Goal: Task Accomplishment & Management: Manage account settings

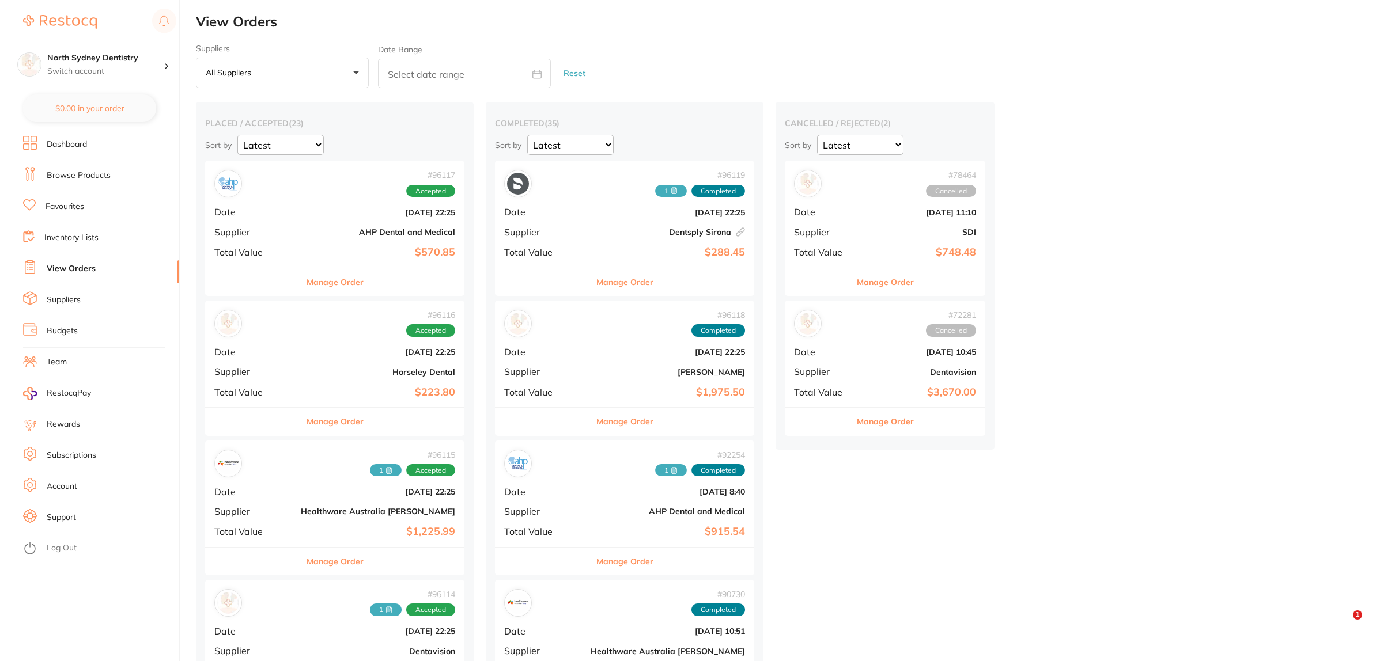
click at [335, 65] on button "All suppliers +0" at bounding box center [282, 73] width 173 height 31
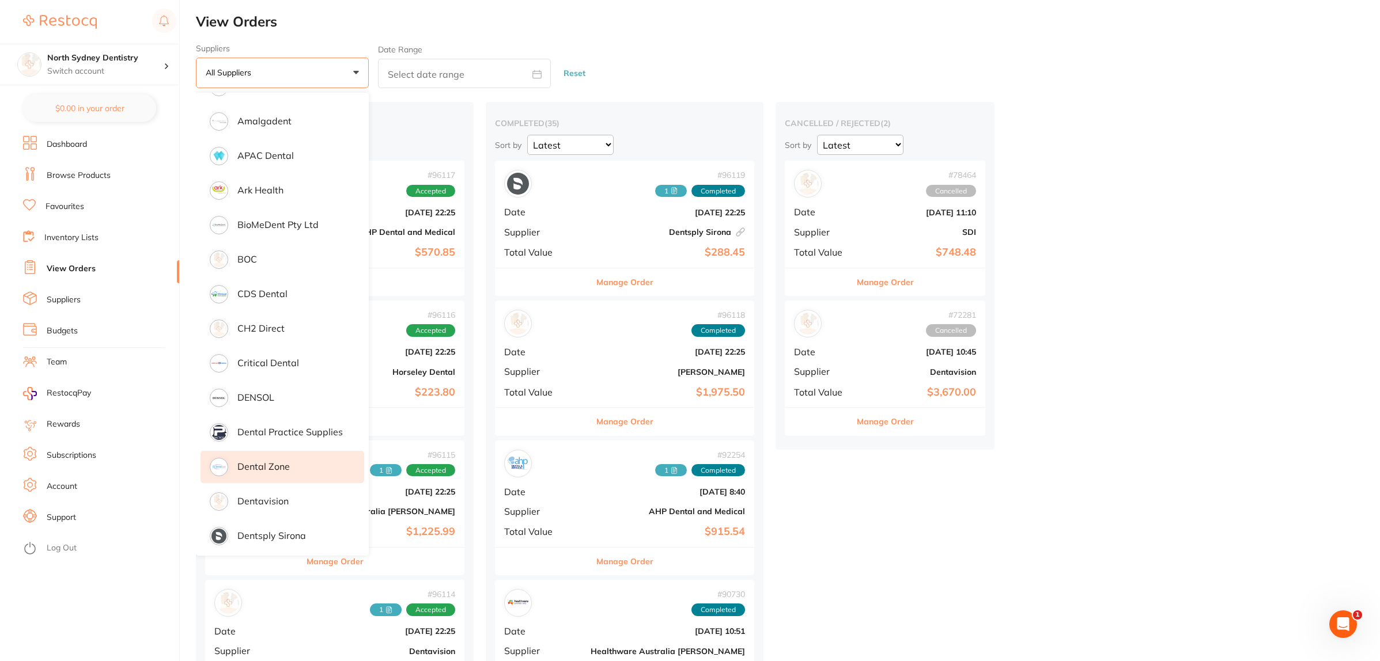
scroll to position [288, 0]
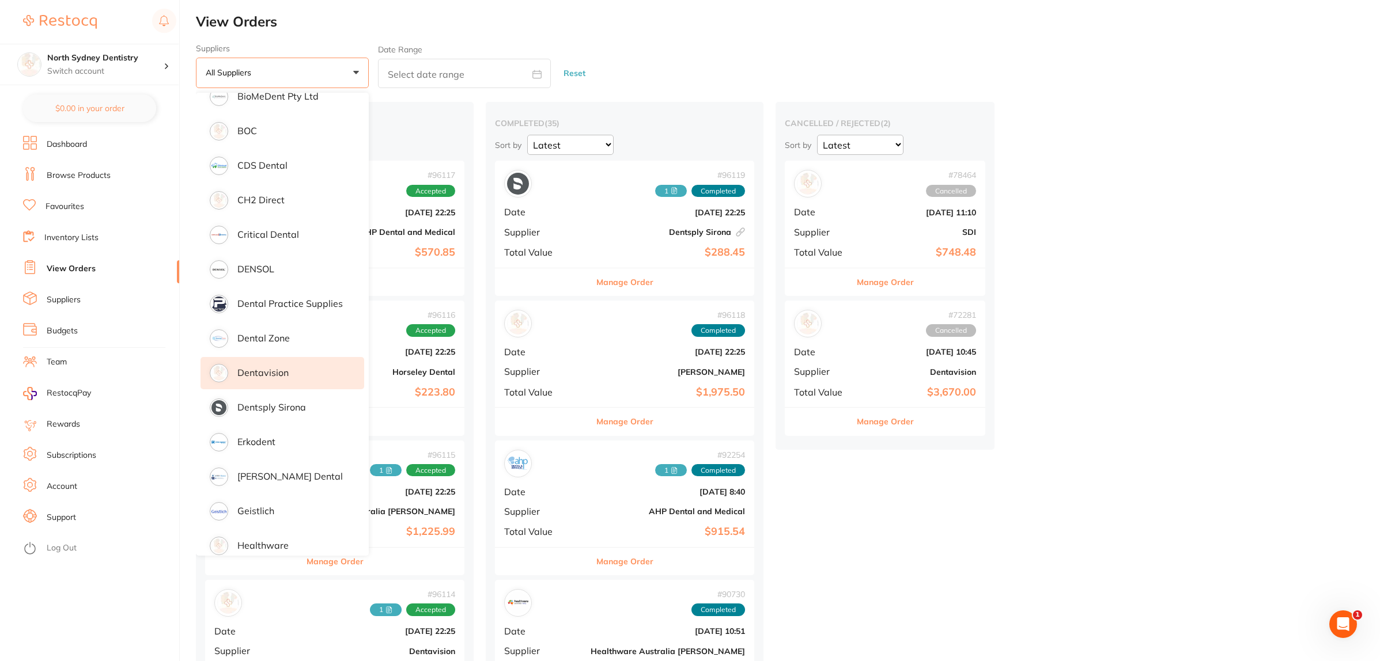
click at [292, 376] on li "Dentavision" at bounding box center [282, 373] width 164 height 32
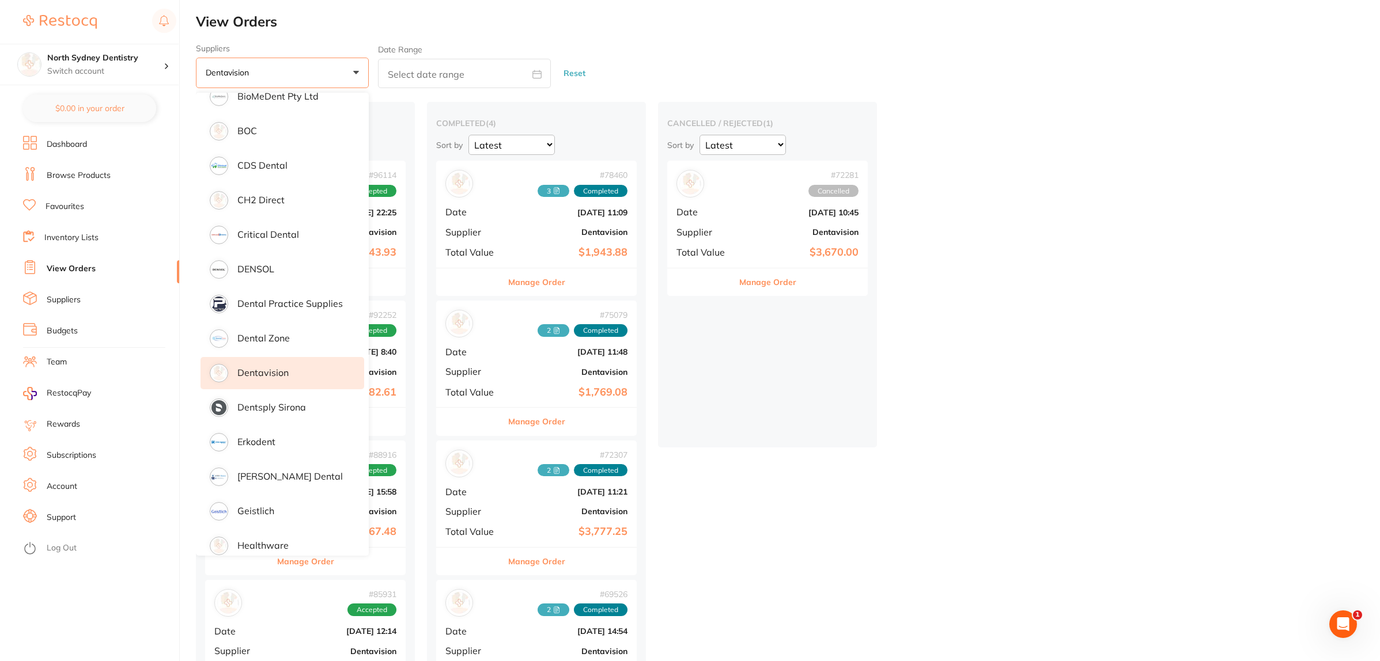
click at [392, 119] on h2 "placed / accepted ( 5 )" at bounding box center [305, 123] width 200 height 10
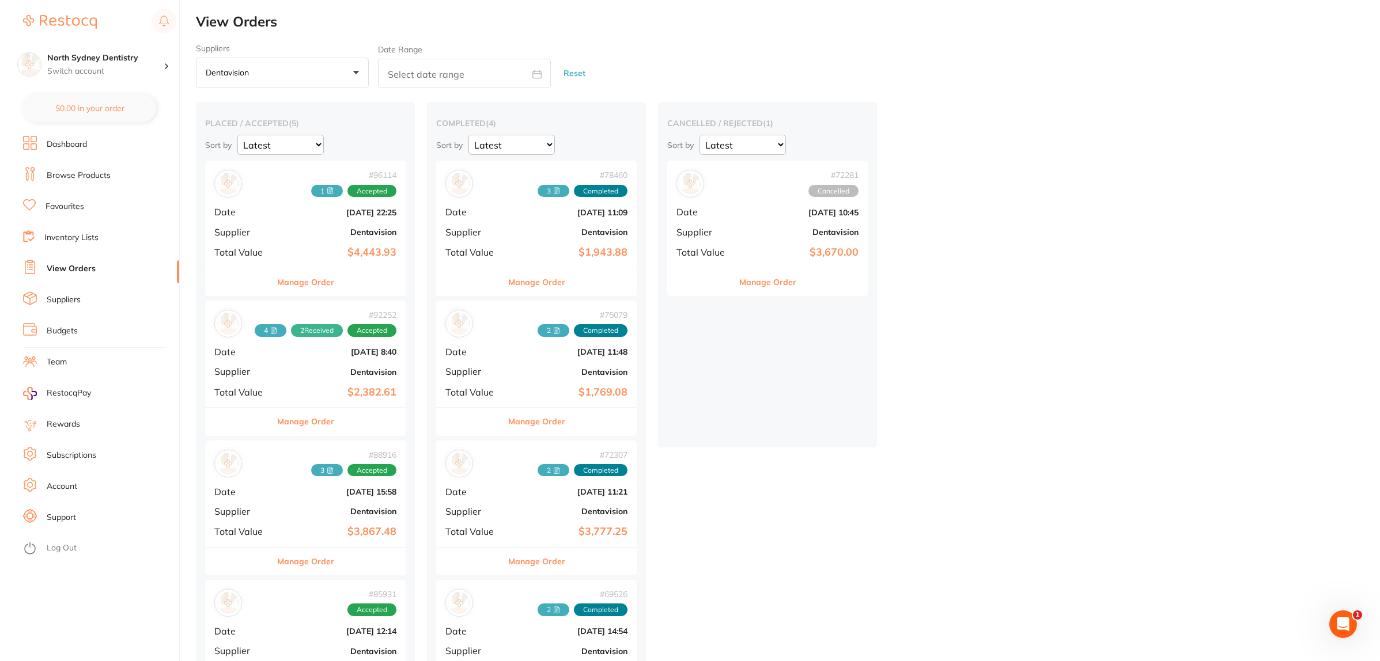
click at [361, 222] on div "# 96114 1 Accepted Date [DATE] 22:25 Supplier Dentavision Total Value $4,443.93" at bounding box center [305, 214] width 200 height 107
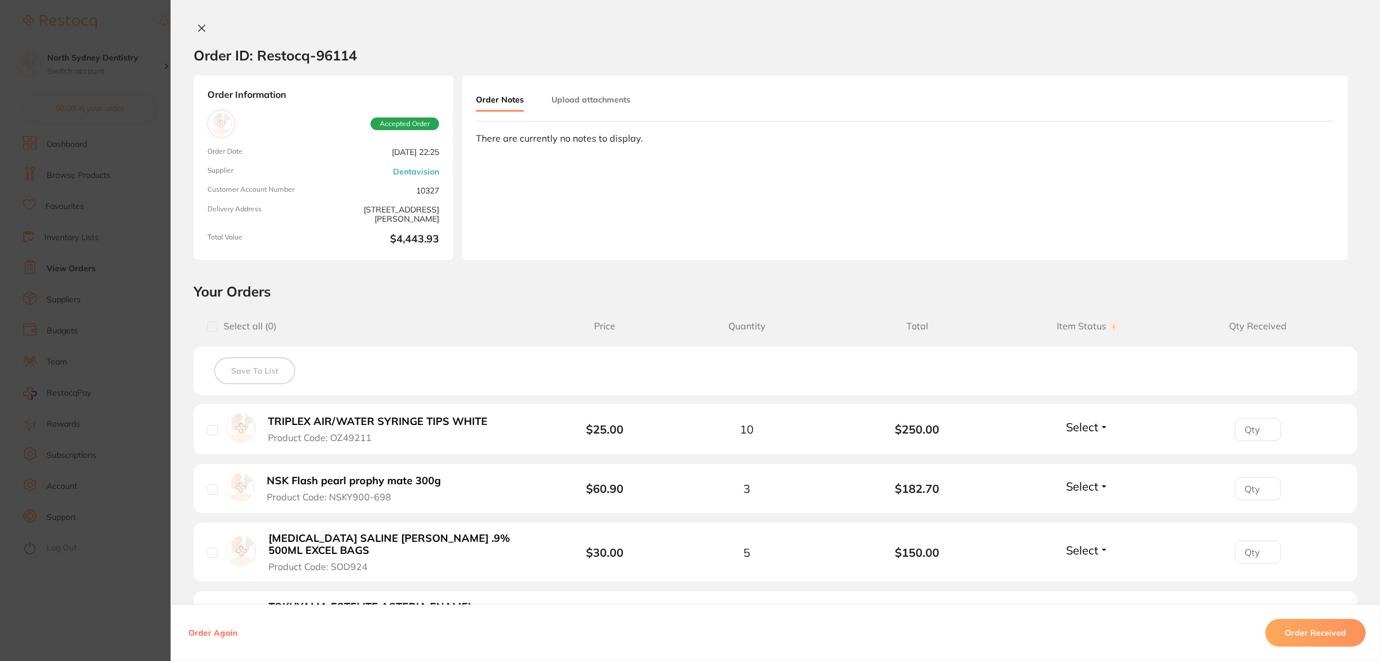
click at [574, 101] on button "Upload attachments" at bounding box center [590, 99] width 79 height 21
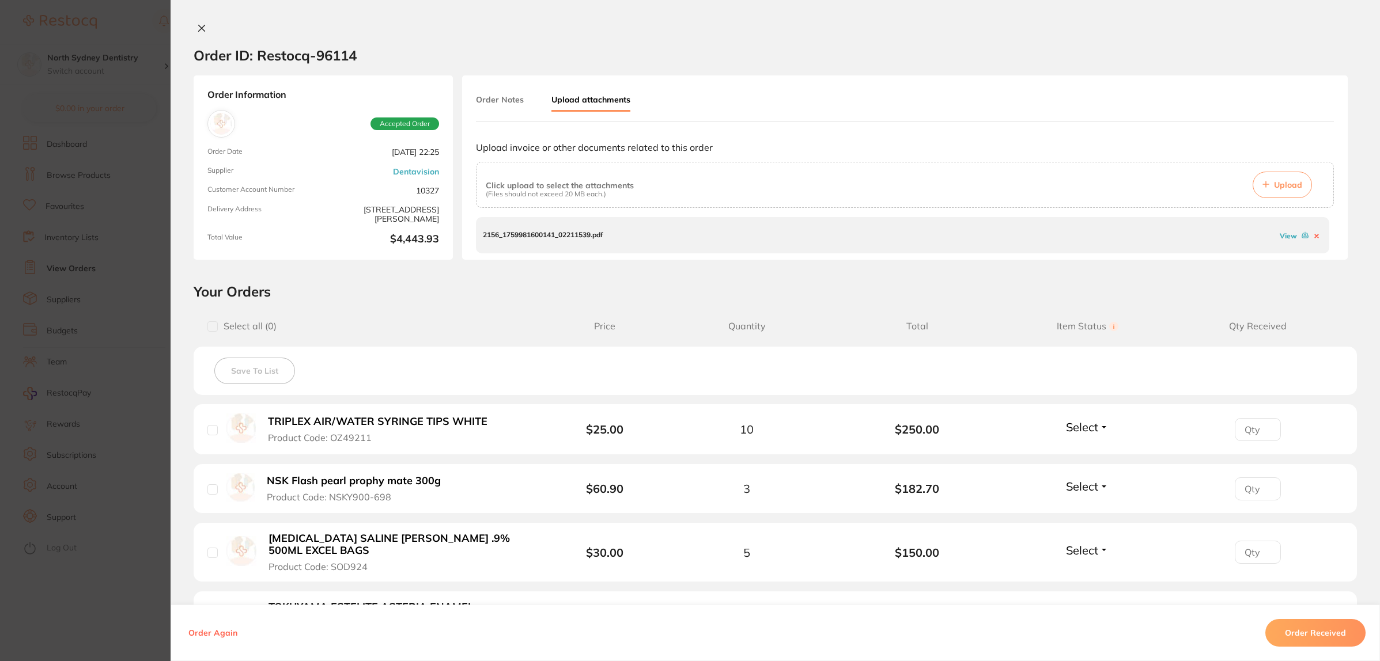
click at [1262, 196] on button "Upload" at bounding box center [1281, 185] width 59 height 27
click at [122, 221] on section "Order ID: Restocq- 96114 Order Information Accepted Order Order Date [DATE] 22:…" at bounding box center [690, 330] width 1380 height 661
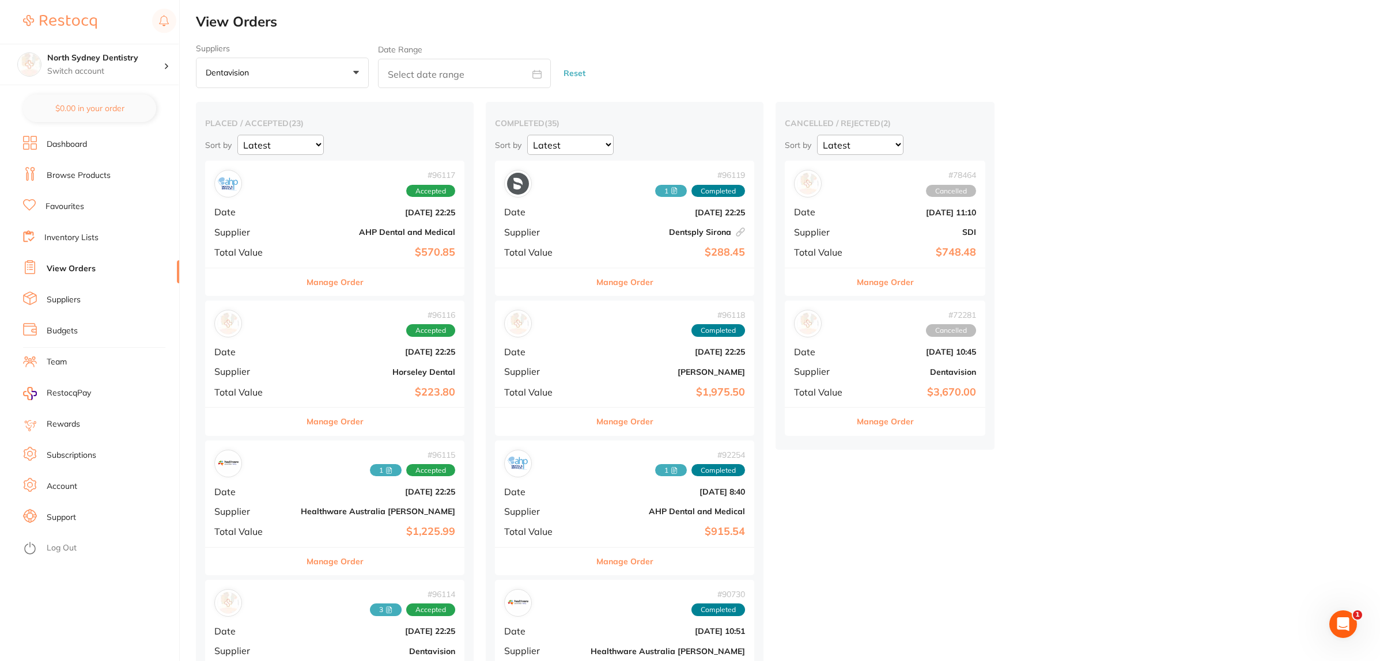
click at [268, 73] on button "Dentavision +0" at bounding box center [282, 73] width 173 height 31
